Goal: Task Accomplishment & Management: Manage account settings

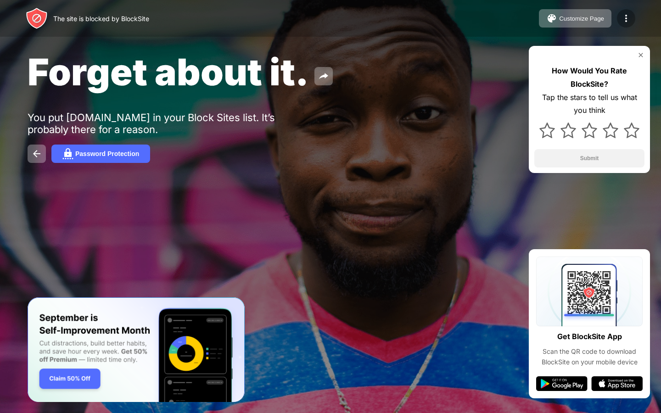
click at [629, 14] on img at bounding box center [626, 18] width 11 height 11
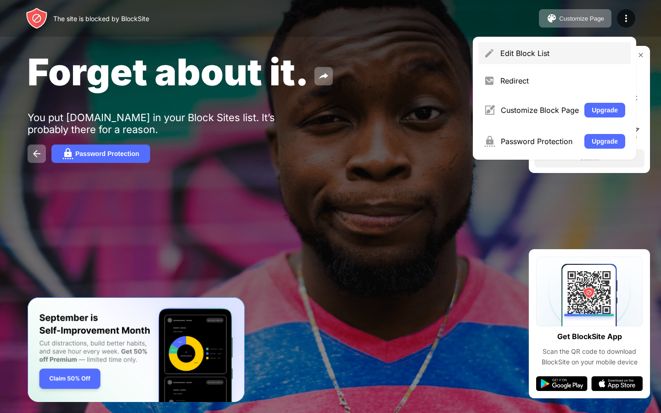
click at [558, 46] on div "Edit Block List" at bounding box center [555, 53] width 152 height 22
